Goal: Find specific page/section: Find specific page/section

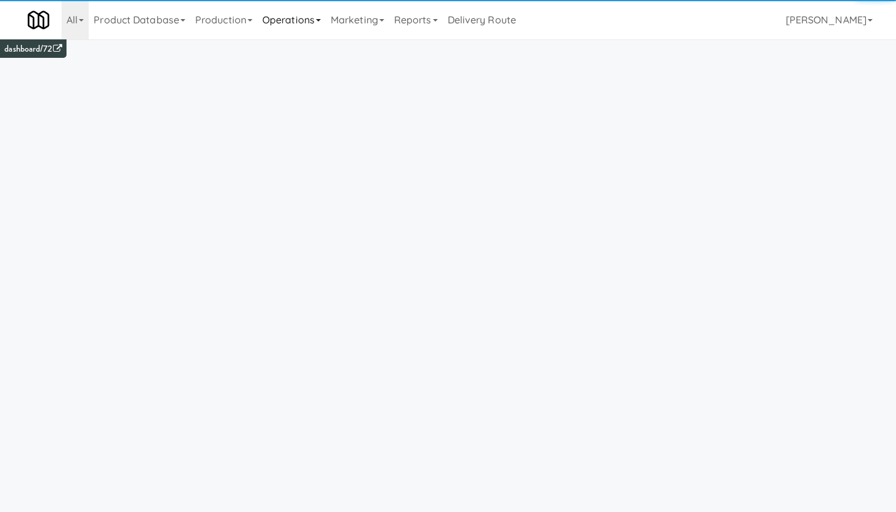
click at [280, 16] on link "Operations" at bounding box center [291, 19] width 68 height 39
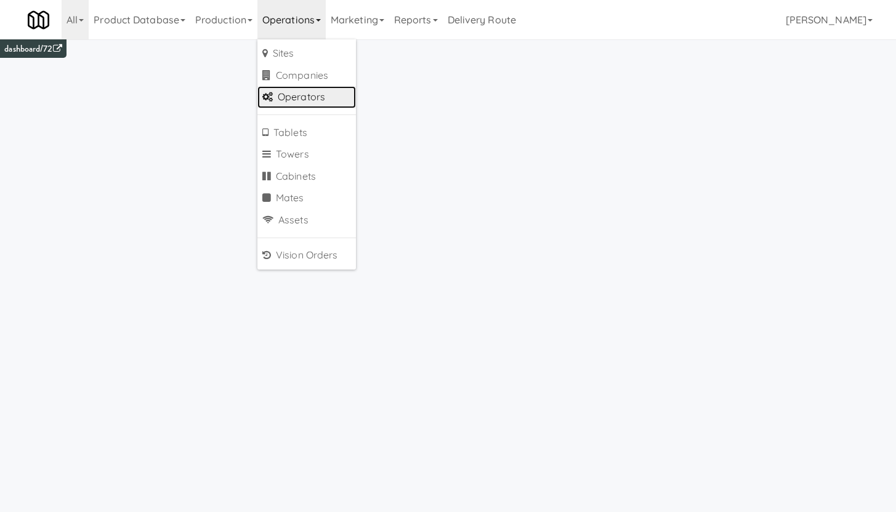
click at [286, 99] on link "Operators" at bounding box center [306, 97] width 99 height 22
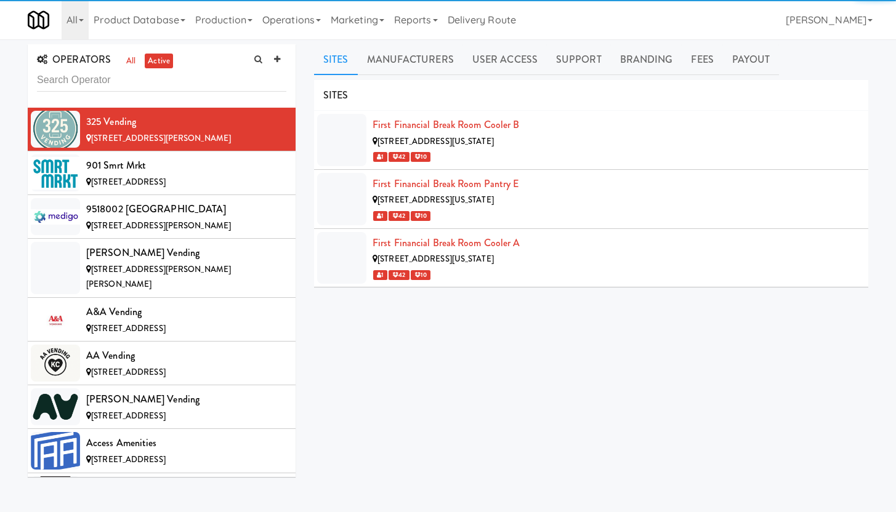
click at [65, 79] on input "text" at bounding box center [161, 80] width 249 height 23
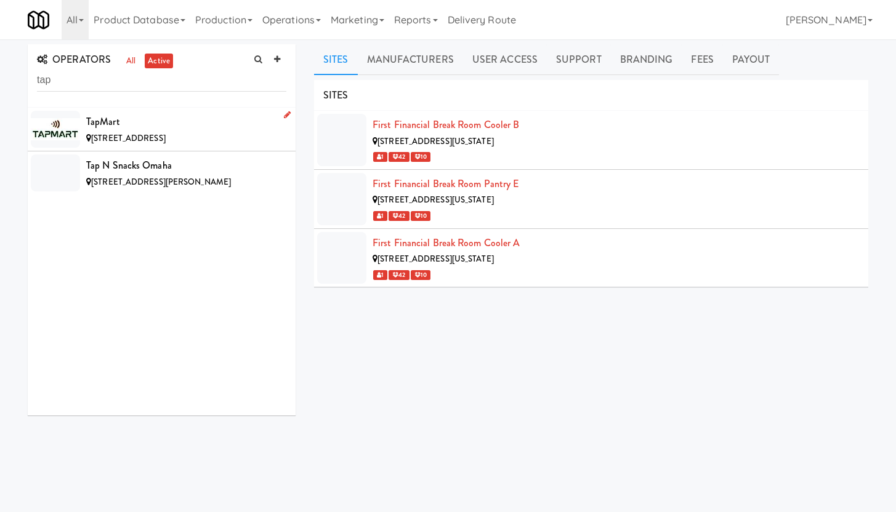
click at [179, 125] on div "TapMart" at bounding box center [186, 122] width 200 height 18
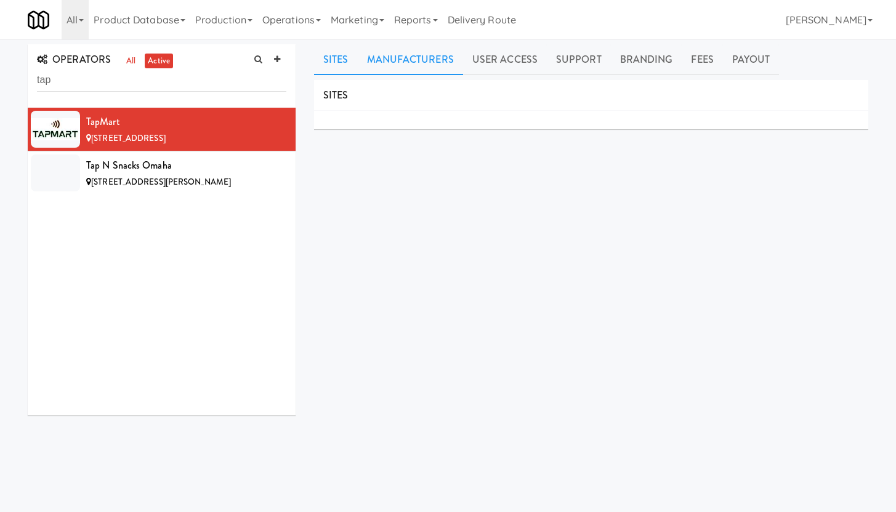
click at [421, 64] on link "Manufacturers" at bounding box center [410, 59] width 105 height 31
click at [492, 63] on link "User Access" at bounding box center [505, 59] width 84 height 31
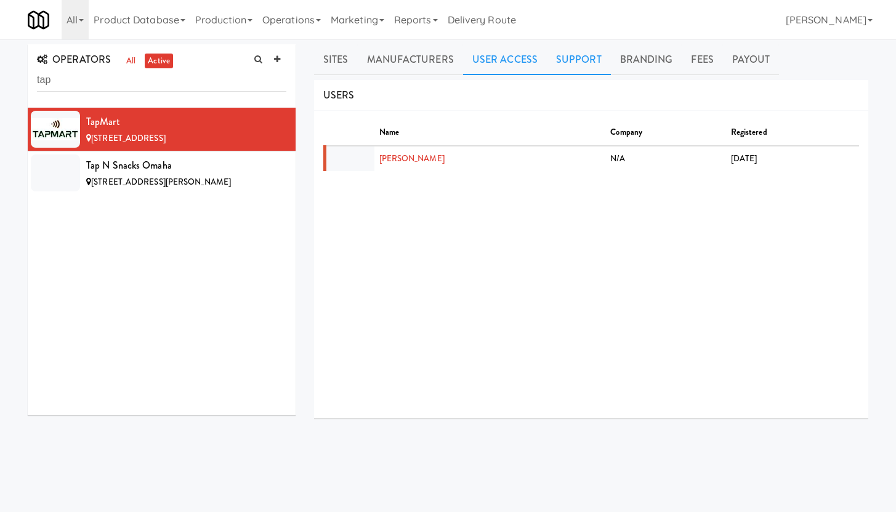
click at [573, 60] on link "Support" at bounding box center [579, 59] width 64 height 31
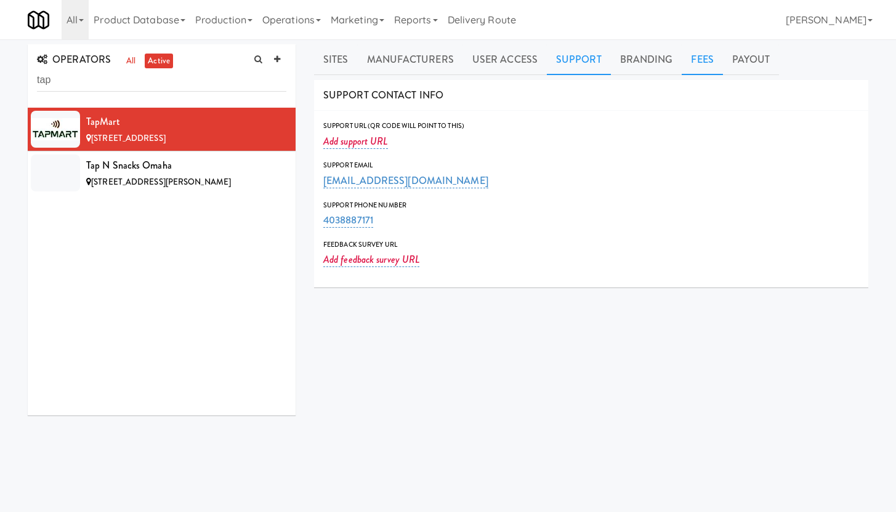
click at [686, 64] on link "Fees" at bounding box center [702, 59] width 41 height 31
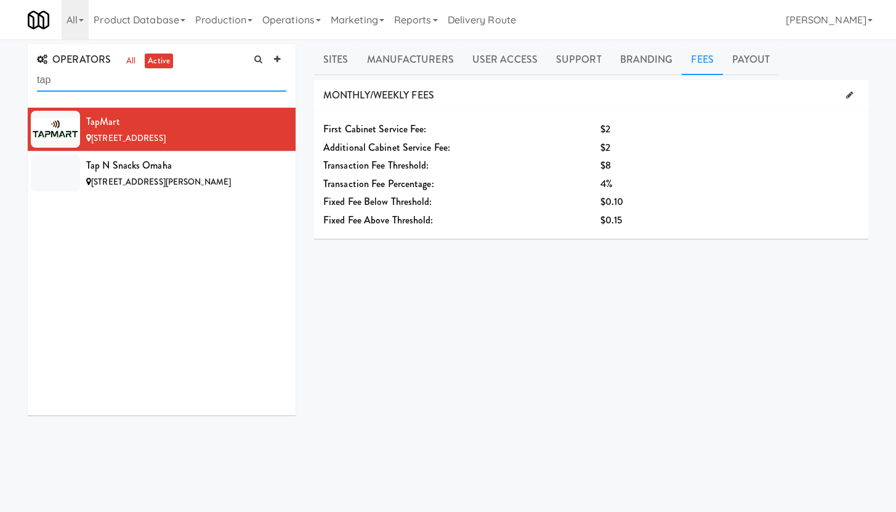
click at [74, 79] on input "tap" at bounding box center [161, 80] width 249 height 23
drag, startPoint x: 64, startPoint y: 78, endPoint x: 28, endPoint y: 78, distance: 35.7
click at [28, 78] on div "OPERATORS all active tap" at bounding box center [162, 75] width 268 height 63
click at [56, 79] on input "tap" at bounding box center [161, 80] width 249 height 23
drag, startPoint x: 56, startPoint y: 79, endPoint x: 35, endPoint y: 81, distance: 21.0
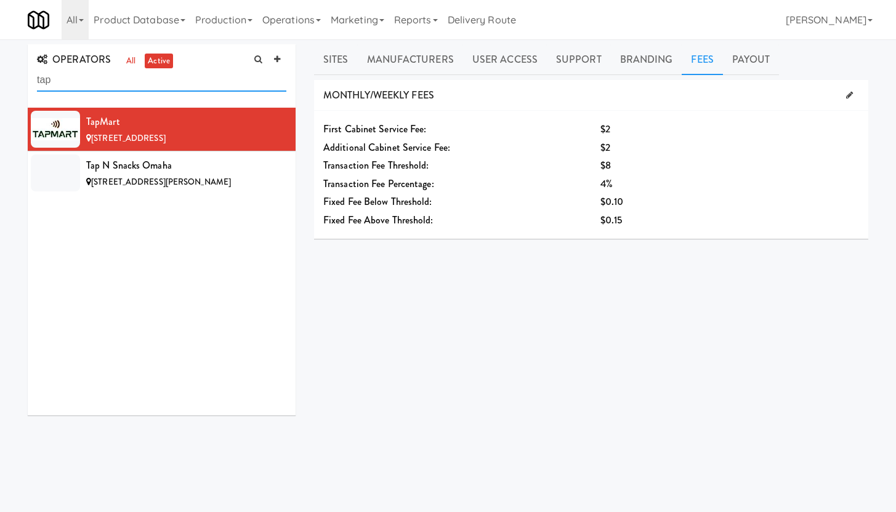
click at [35, 83] on div "OPERATORS all active tap" at bounding box center [162, 75] width 268 height 63
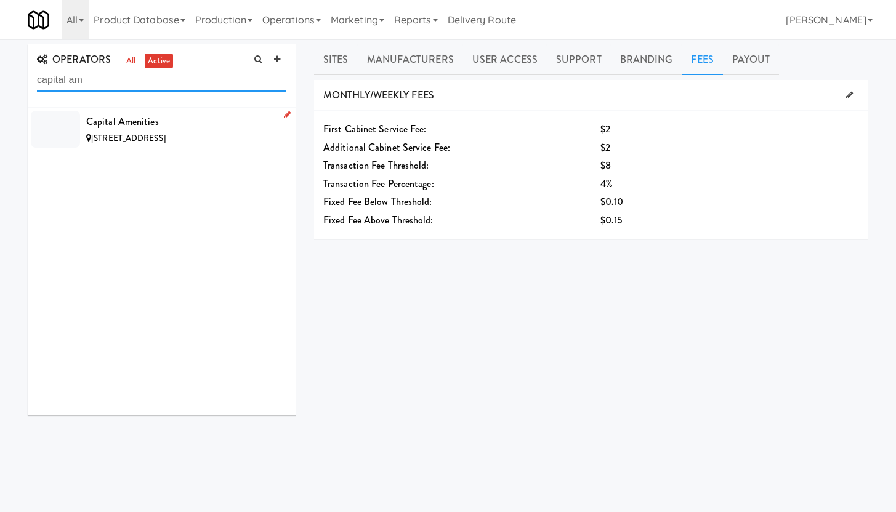
type input "capital am"
click at [84, 124] on li "Capital Amenities [STREET_ADDRESS]" at bounding box center [162, 129] width 268 height 43
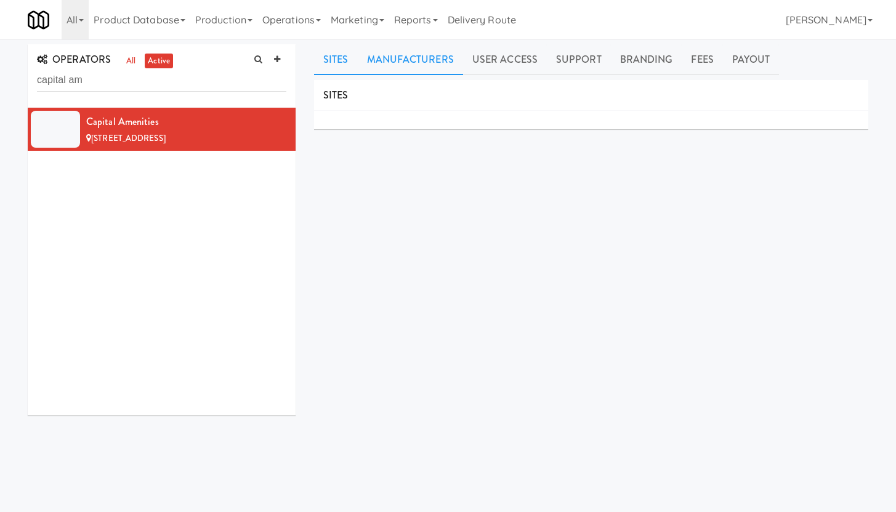
click at [424, 60] on link "Manufacturers" at bounding box center [410, 59] width 105 height 31
click at [496, 59] on link "User Access" at bounding box center [505, 59] width 84 height 31
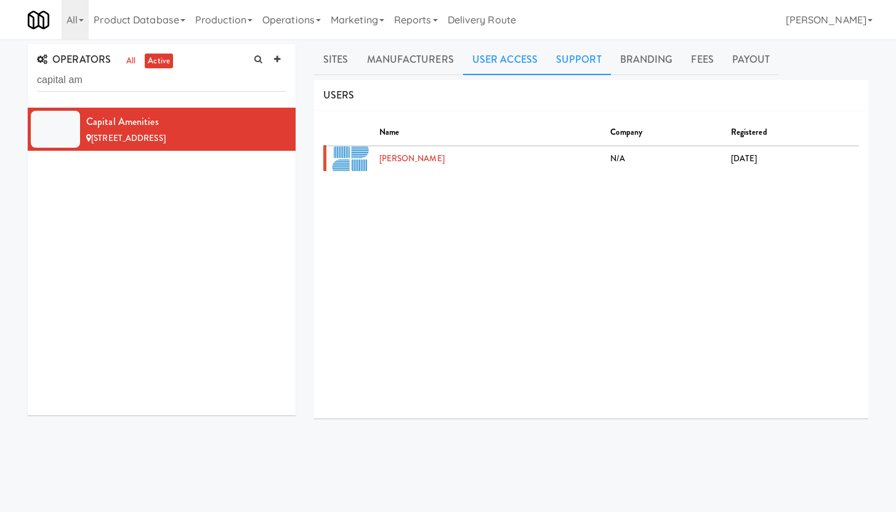
click at [580, 64] on link "Support" at bounding box center [579, 59] width 64 height 31
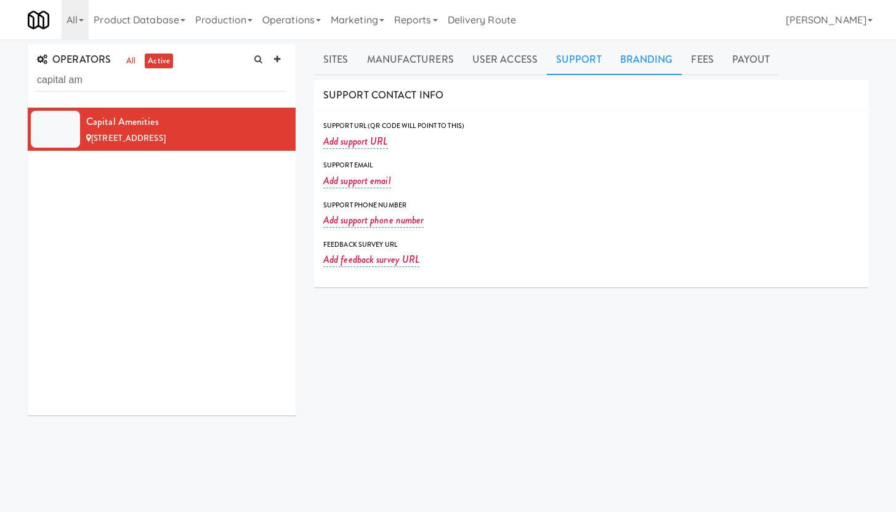
click at [658, 58] on link "Branding" at bounding box center [646, 59] width 71 height 31
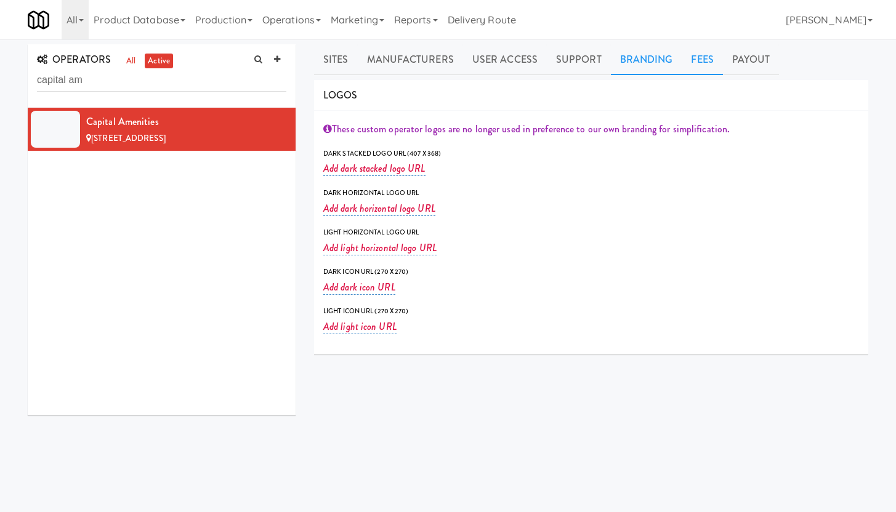
click at [695, 63] on link "Fees" at bounding box center [702, 59] width 41 height 31
